Goal: Find specific page/section: Find specific page/section

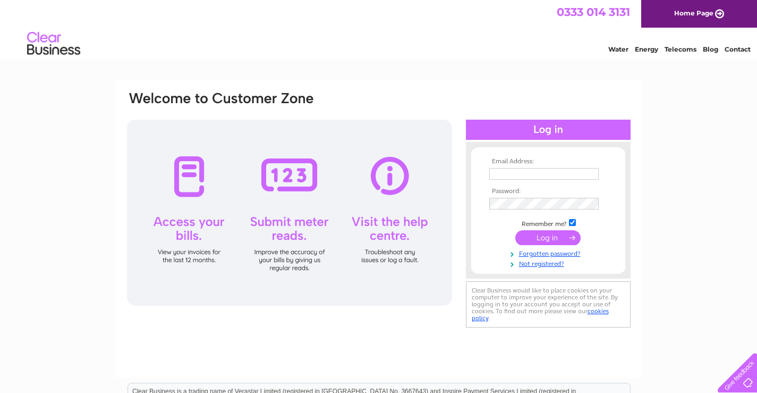
type input "auchencairngarage@gmail.com"
click at [551, 235] on input "submit" at bounding box center [547, 237] width 65 height 15
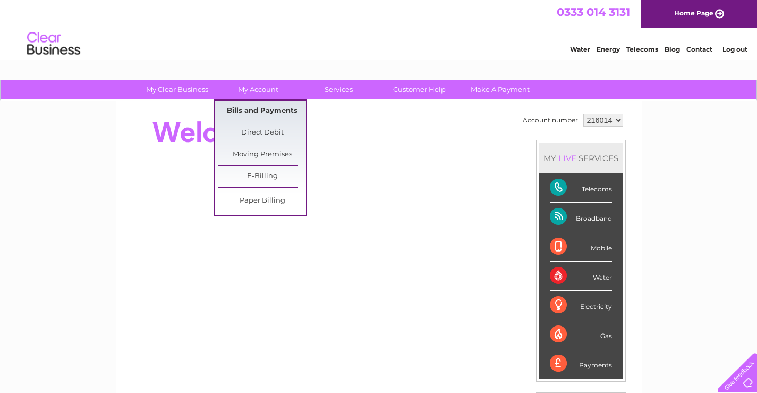
click at [256, 116] on link "Bills and Payments" at bounding box center [262, 110] width 88 height 21
